Goal: Task Accomplishment & Management: Use online tool/utility

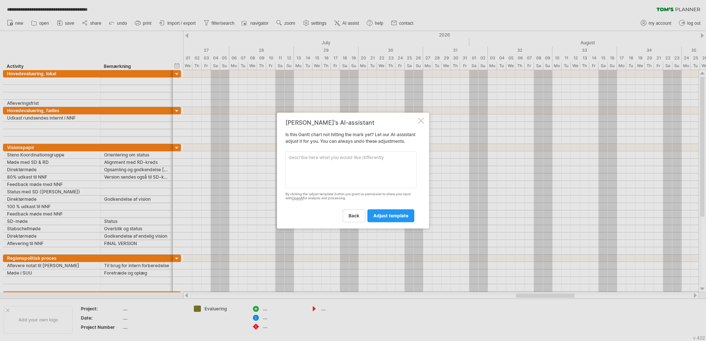
click at [318, 165] on textarea at bounding box center [350, 169] width 131 height 37
type textarea "I want a consolidatet overview"
click at [389, 217] on span "adjust template" at bounding box center [390, 216] width 35 height 6
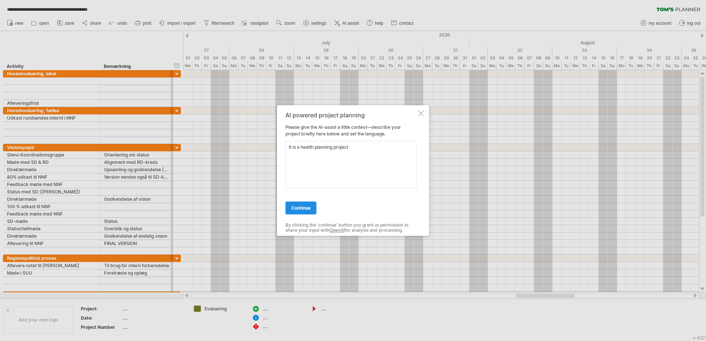
type textarea "It is a health planning project"
click at [301, 211] on span "continue" at bounding box center [300, 208] width 19 height 6
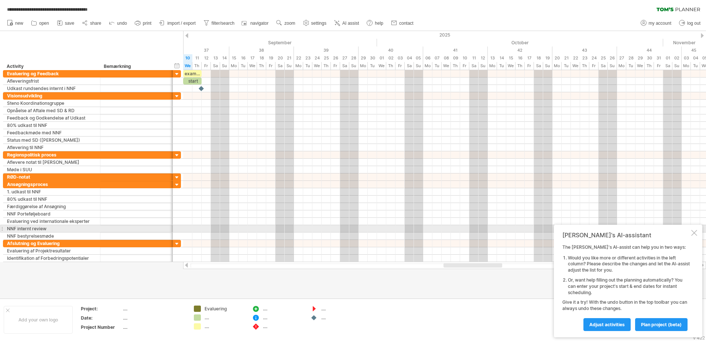
click at [694, 230] on div at bounding box center [694, 233] width 6 height 6
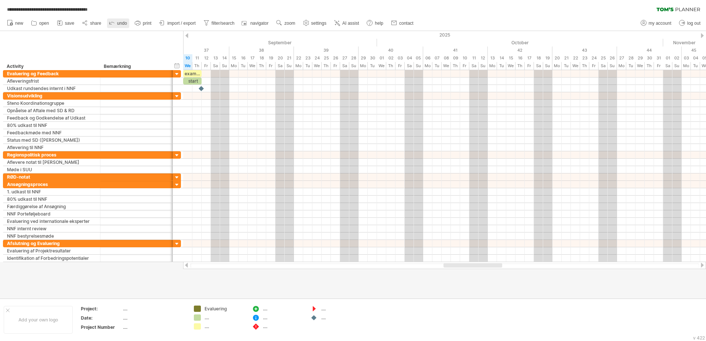
click at [116, 22] on icon at bounding box center [111, 22] width 7 height 7
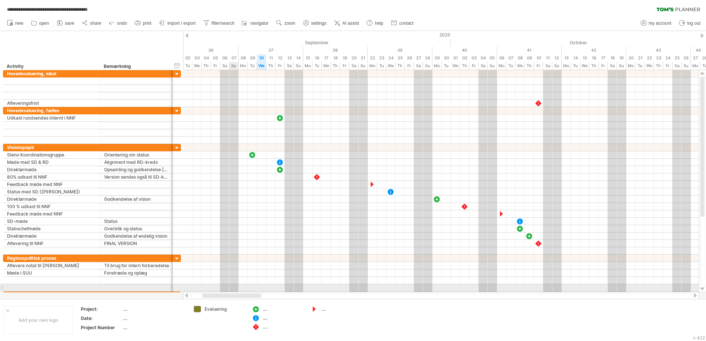
drag, startPoint x: 243, startPoint y: 296, endPoint x: 235, endPoint y: 291, distance: 9.8
click at [235, 291] on div "**********" at bounding box center [353, 170] width 706 height 341
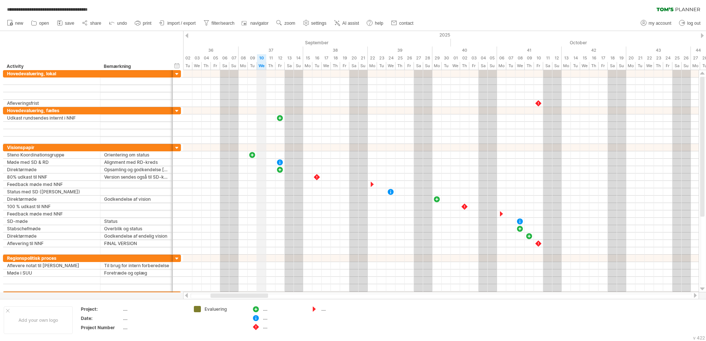
click at [261, 64] on div "We" at bounding box center [261, 66] width 9 height 8
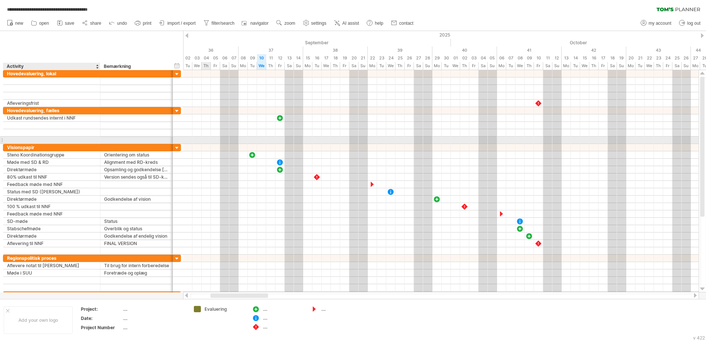
click at [70, 139] on div at bounding box center [51, 140] width 89 height 7
type input "**********"
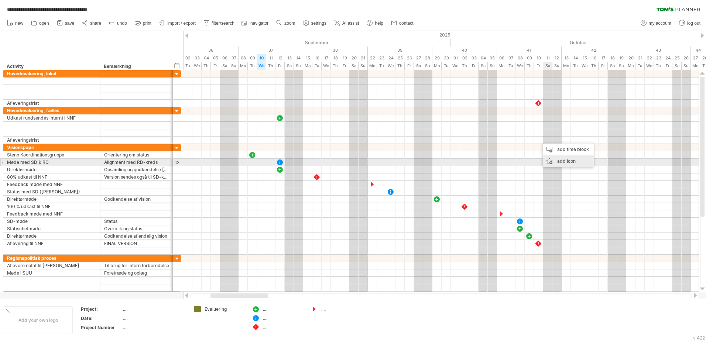
click at [561, 160] on div "add icon" at bounding box center [568, 161] width 51 height 12
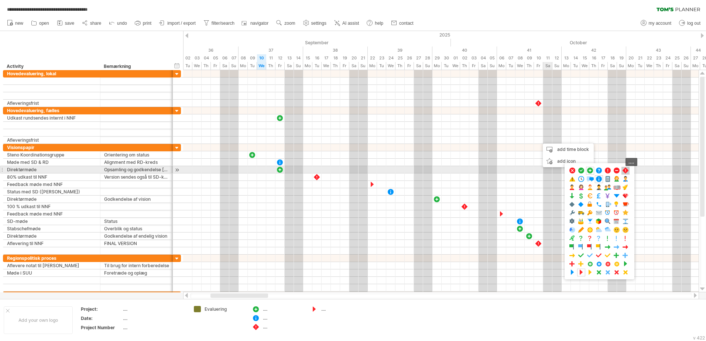
click at [625, 171] on span at bounding box center [625, 170] width 7 height 7
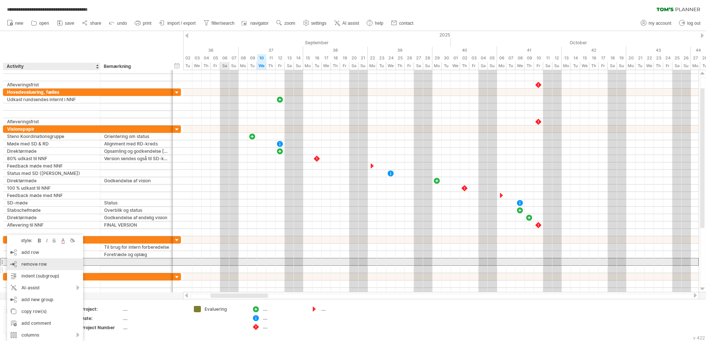
click at [28, 264] on span "remove row" at bounding box center [33, 264] width 25 height 6
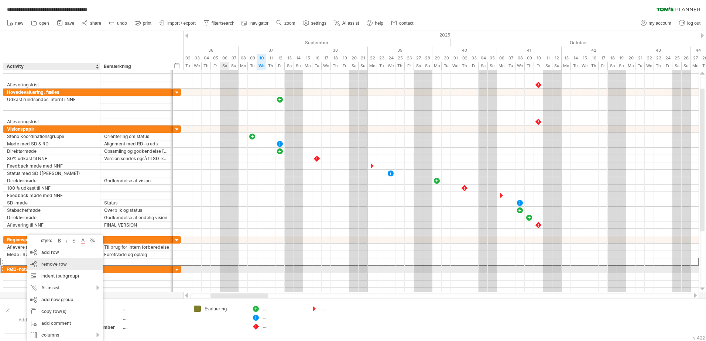
click at [47, 266] on span "remove row" at bounding box center [53, 264] width 25 height 6
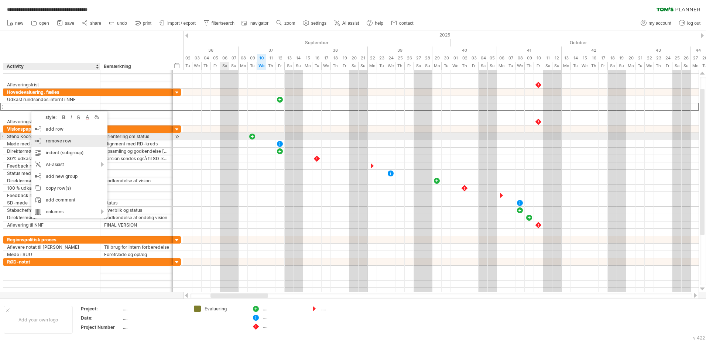
click at [52, 138] on span "remove row" at bounding box center [58, 141] width 25 height 6
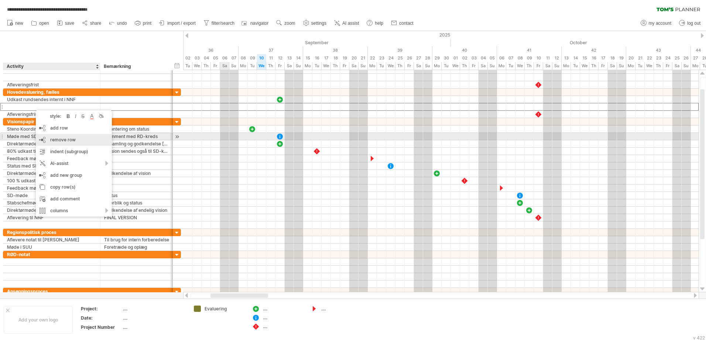
click at [59, 138] on span "remove row" at bounding box center [62, 140] width 25 height 6
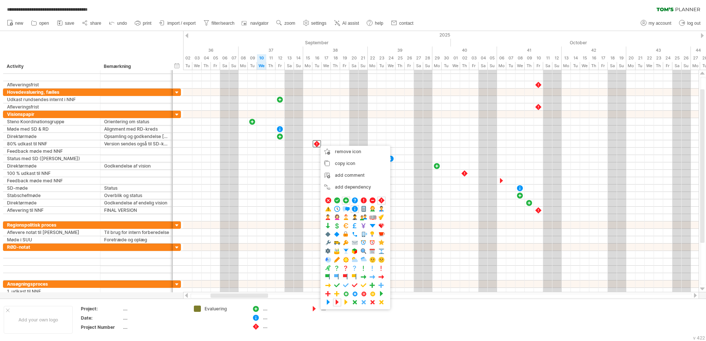
click at [147, 47] on div "**********" at bounding box center [91, 50] width 183 height 39
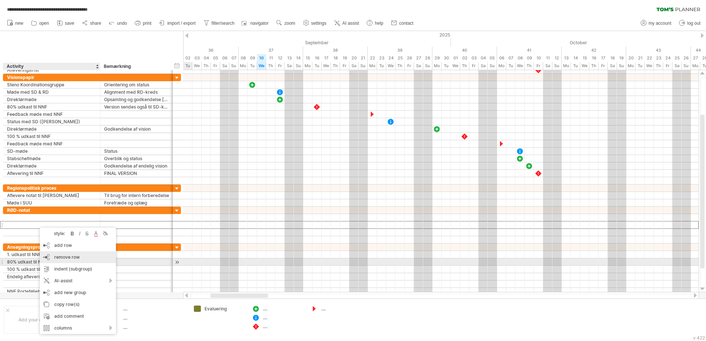
click at [72, 258] on span "remove row" at bounding box center [66, 257] width 25 height 6
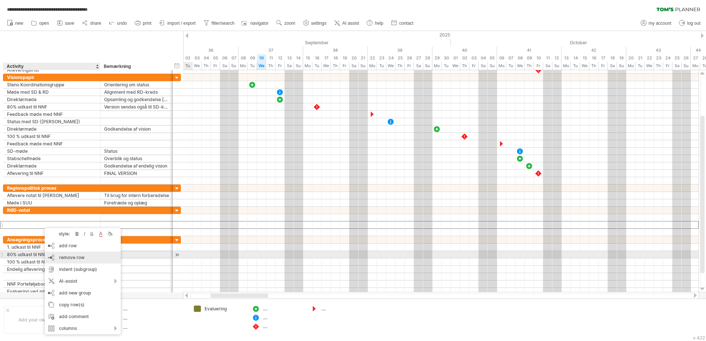
click at [68, 255] on span "remove row" at bounding box center [71, 258] width 25 height 6
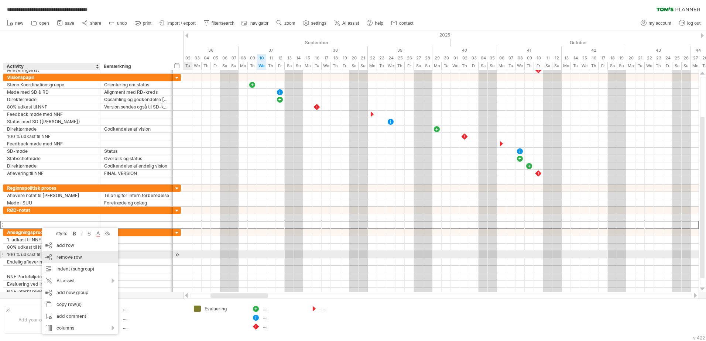
click at [75, 256] on span "remove row" at bounding box center [68, 257] width 25 height 6
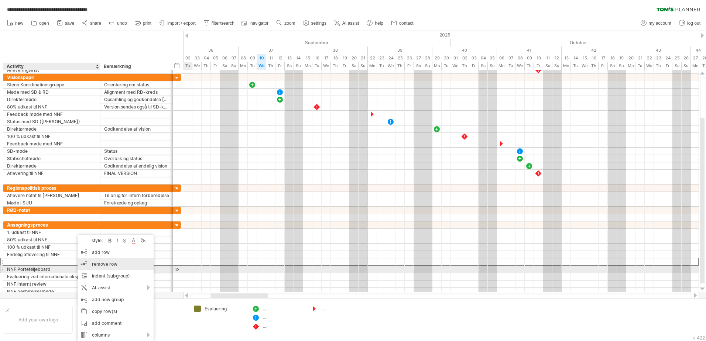
click at [106, 266] on span "remove row" at bounding box center [104, 264] width 25 height 6
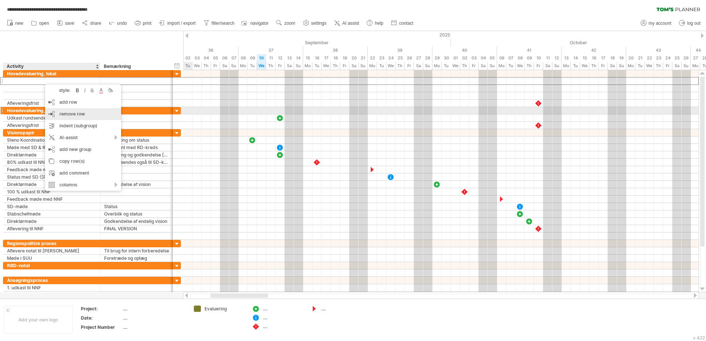
click at [73, 112] on span "remove row" at bounding box center [71, 114] width 25 height 6
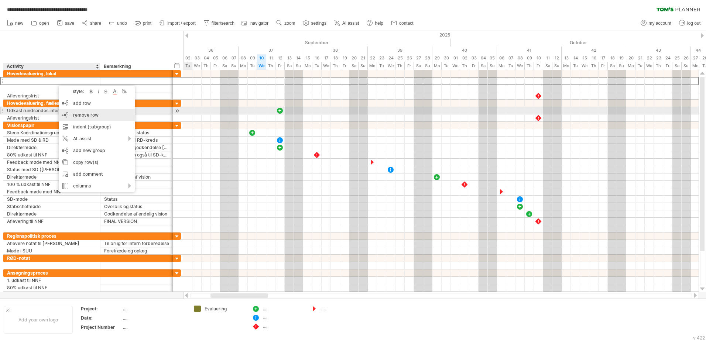
click at [88, 112] on div "remove row remove selected rows" at bounding box center [97, 115] width 76 height 12
